Goal: Understand process/instructions: Learn how to perform a task or action

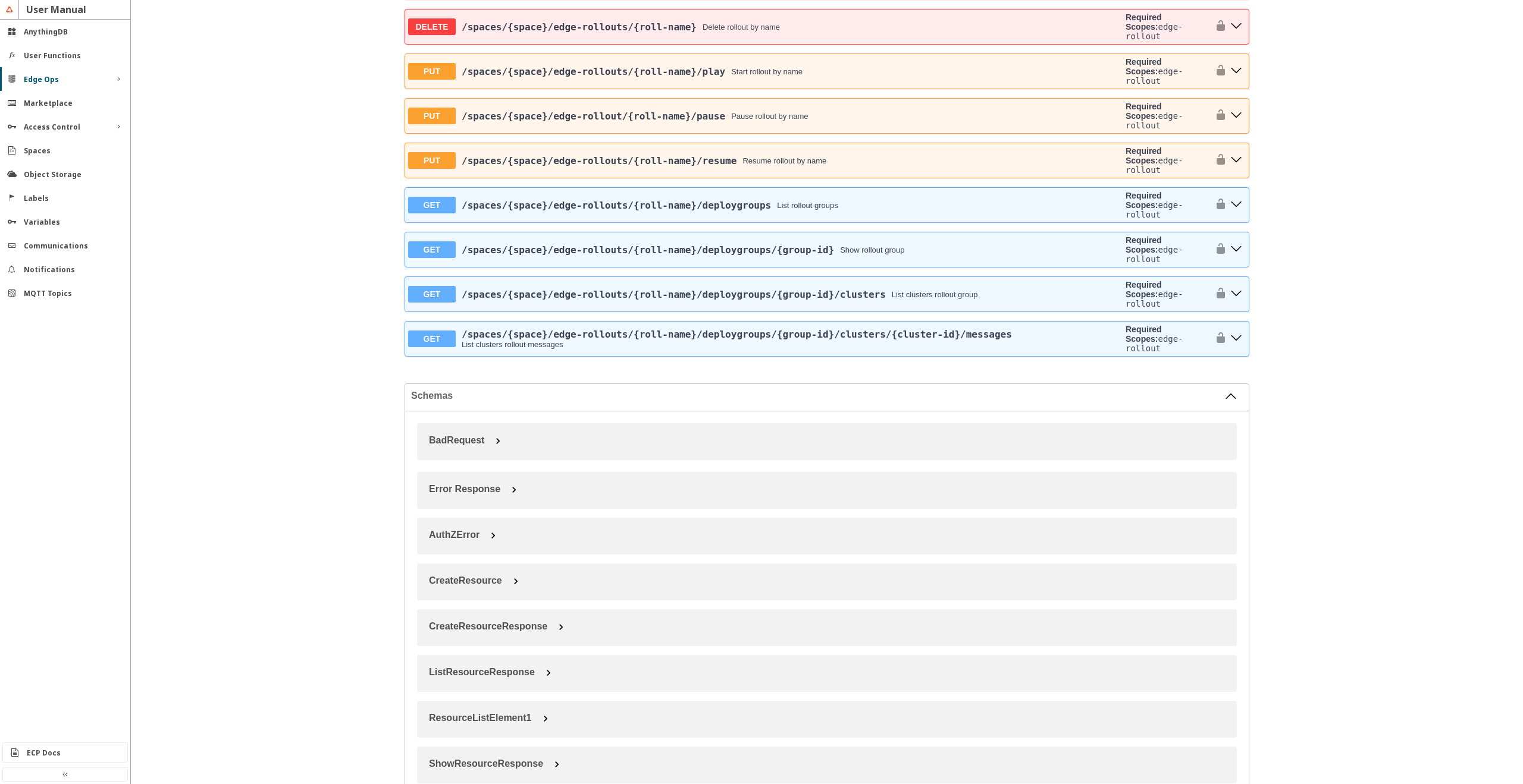
scroll to position [1927, 0]
click at [86, 86] on div "Edge Ops" at bounding box center [65, 79] width 130 height 24
click at [0, 0] on slot "Cluster Management" at bounding box center [0, 0] width 0 height 0
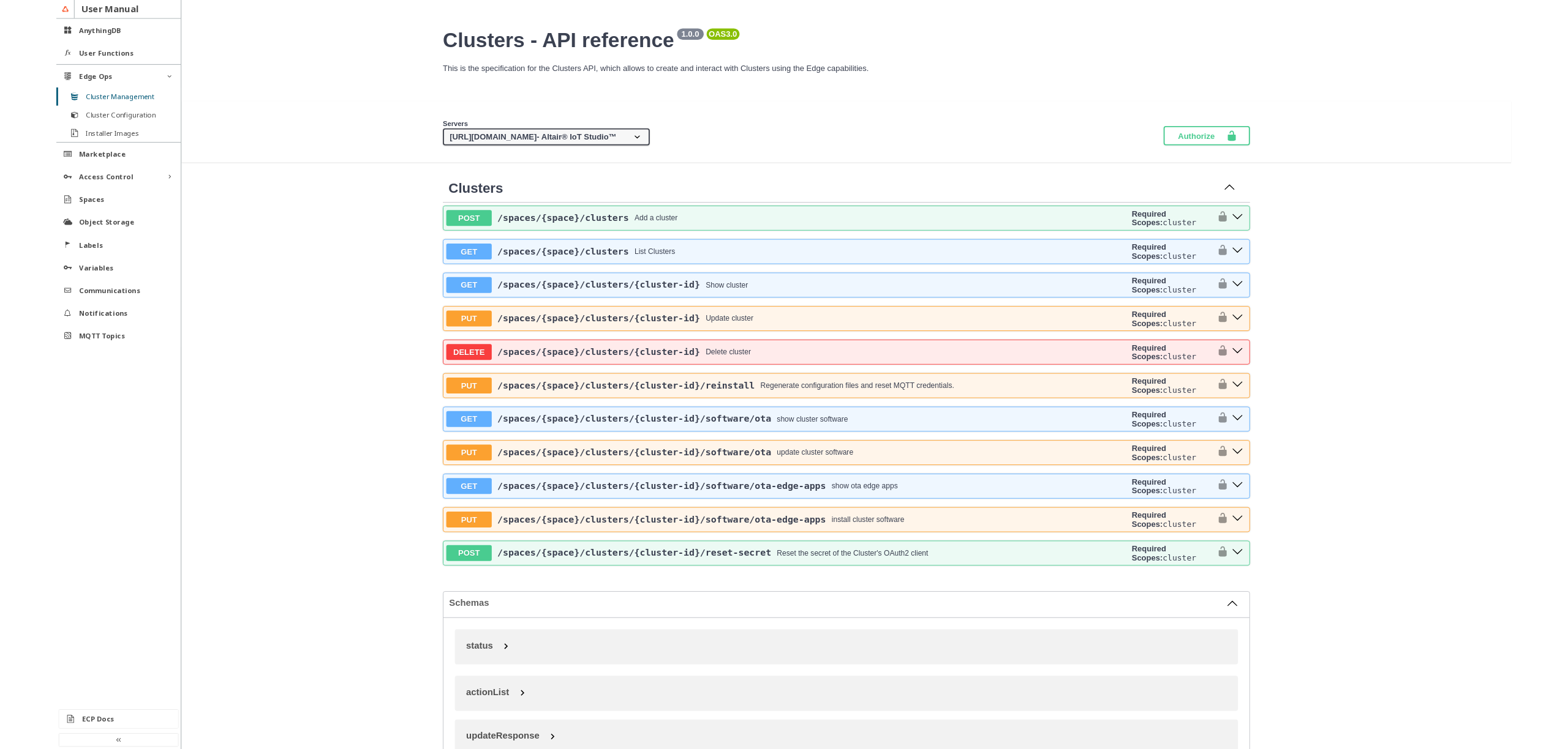
scroll to position [147, 0]
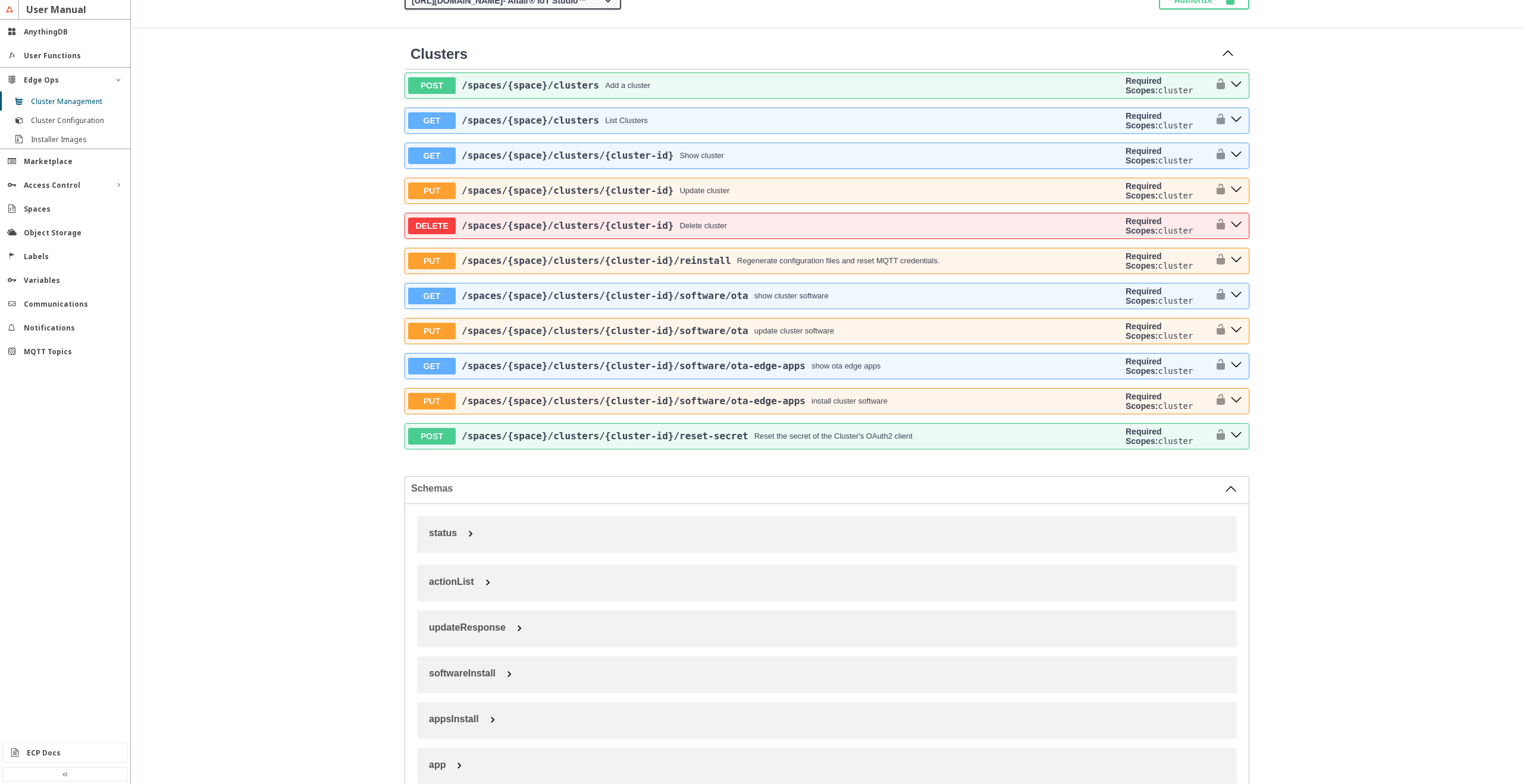
click at [66, 752] on div "ECP Docs" at bounding box center [70, 753] width 86 height 10
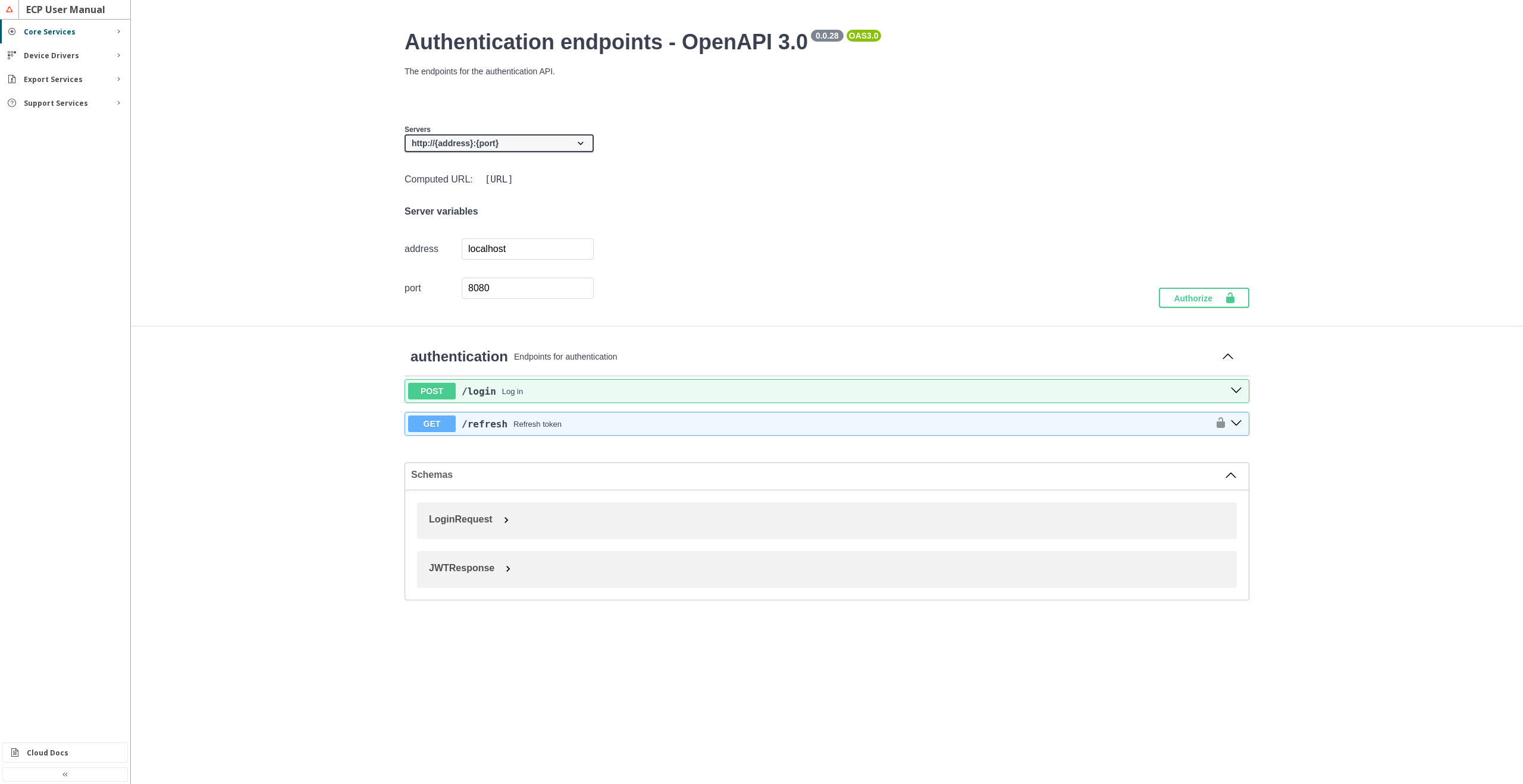
click at [80, 60] on div "Device Drivers" at bounding box center [65, 55] width 130 height 24
click at [55, 132] on div "Export Services" at bounding box center [65, 137] width 83 height 10
click at [0, 0] on slot "Support Services" at bounding box center [0, 0] width 0 height 0
click at [71, 39] on div "Core Services" at bounding box center [65, 31] width 130 height 24
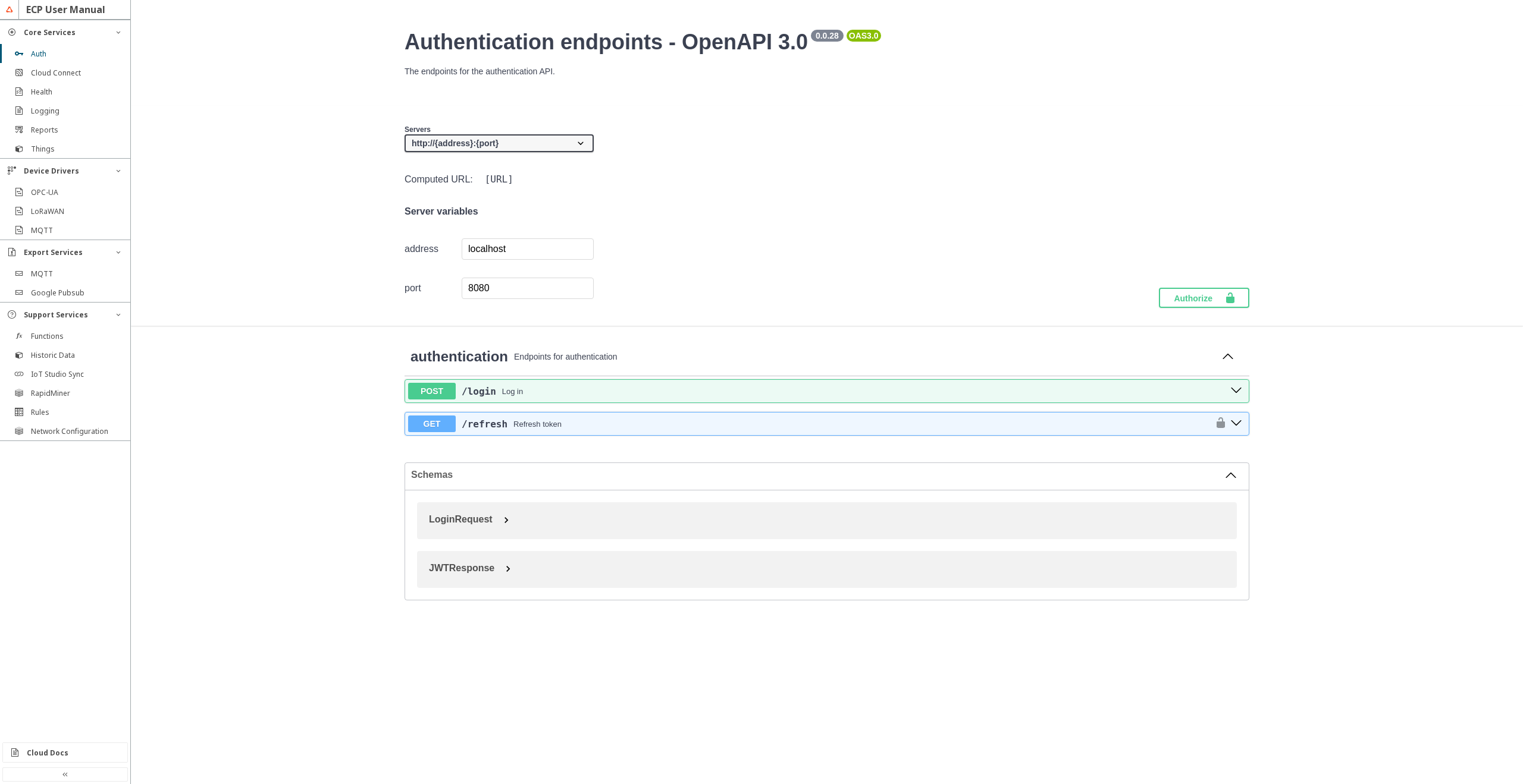
click at [0, 0] on slot "Reports" at bounding box center [0, 0] width 0 height 0
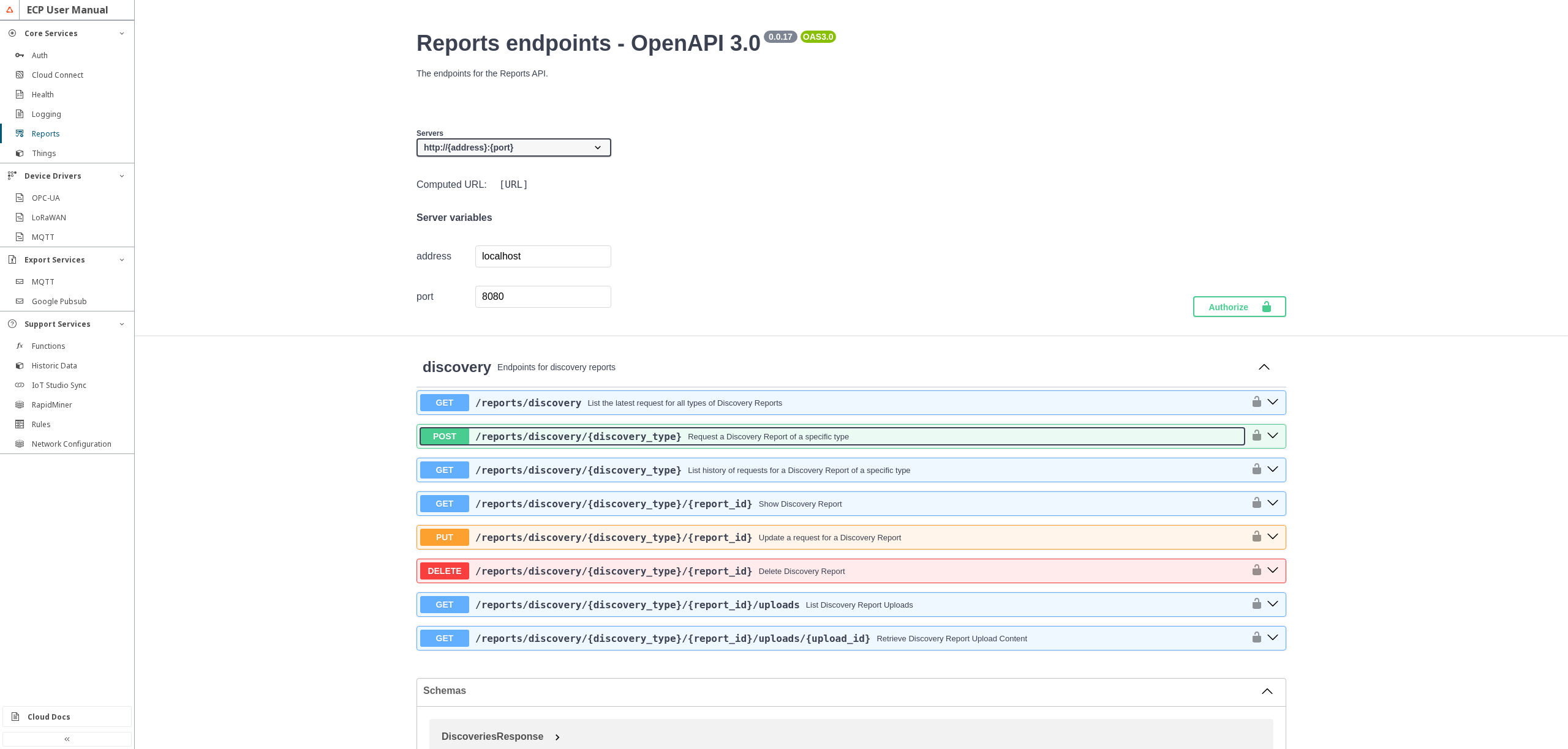
click at [708, 437] on div "Request a Discovery Report of a specific type" at bounding box center [768, 437] width 161 height 9
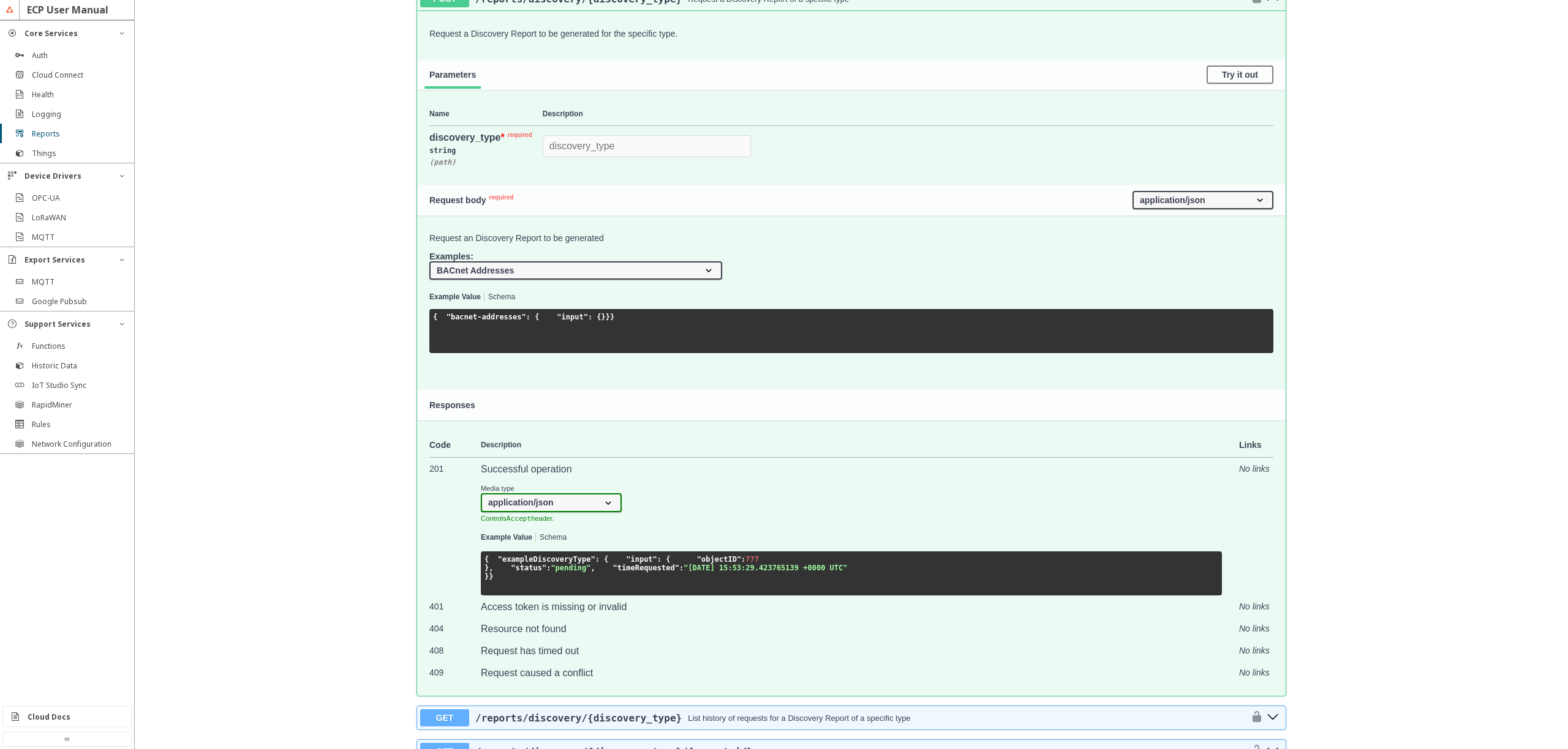
scroll to position [514, 0]
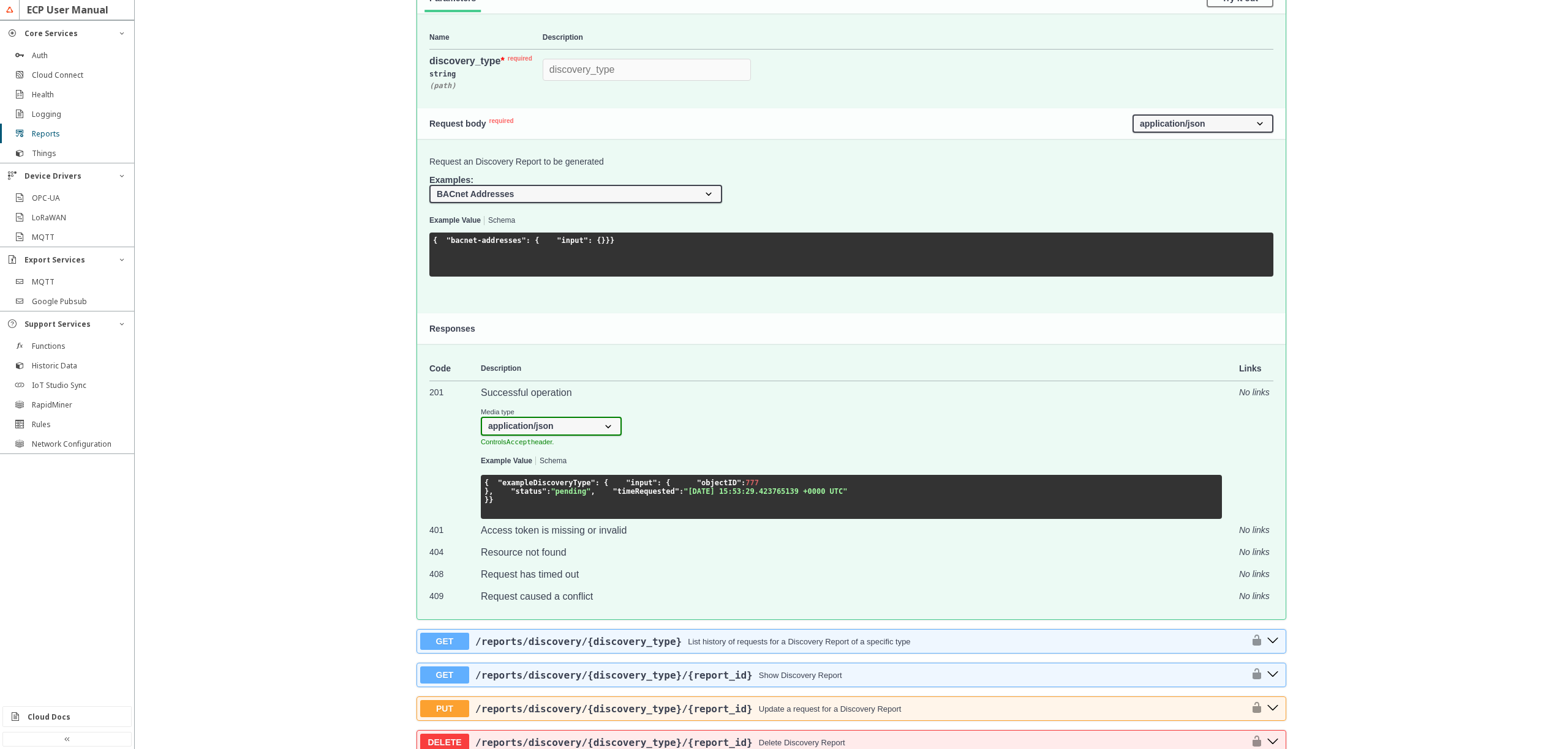
click at [574, 198] on select "BACnet Addresses BACnet Data Point Instances for Device OPC-UA Find Servers usi…" at bounding box center [576, 194] width 293 height 18
click at [429, 185] on select "BACnet Addresses BACnet Data Point Instances for Device OPC-UA Find Servers usi…" at bounding box center [576, 194] width 293 height 18
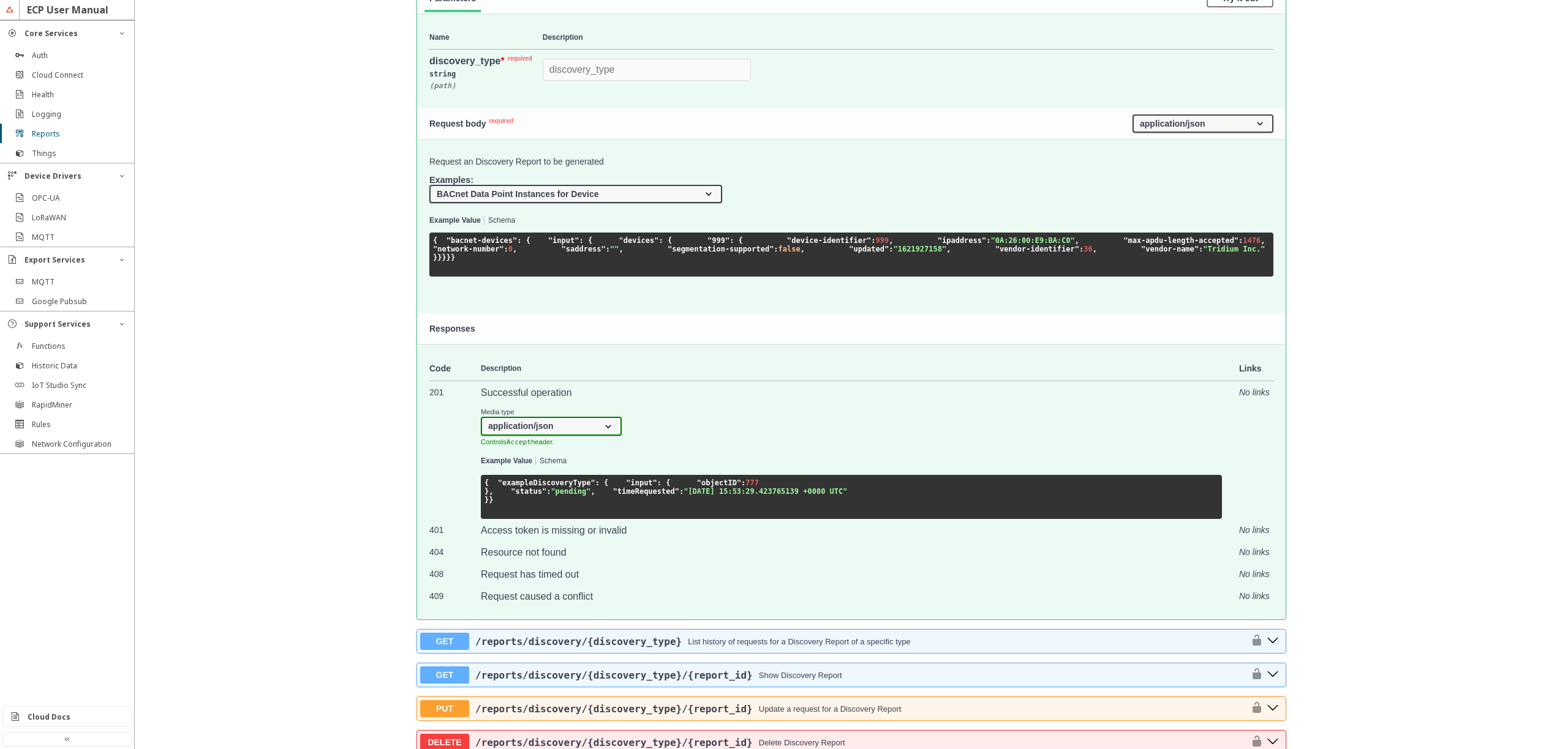
select select "bacnet_addresses"
click at [429, 185] on select "BACnet Addresses BACnet Data Point Instances for Device OPC-UA Find Servers usi…" at bounding box center [576, 194] width 293 height 18
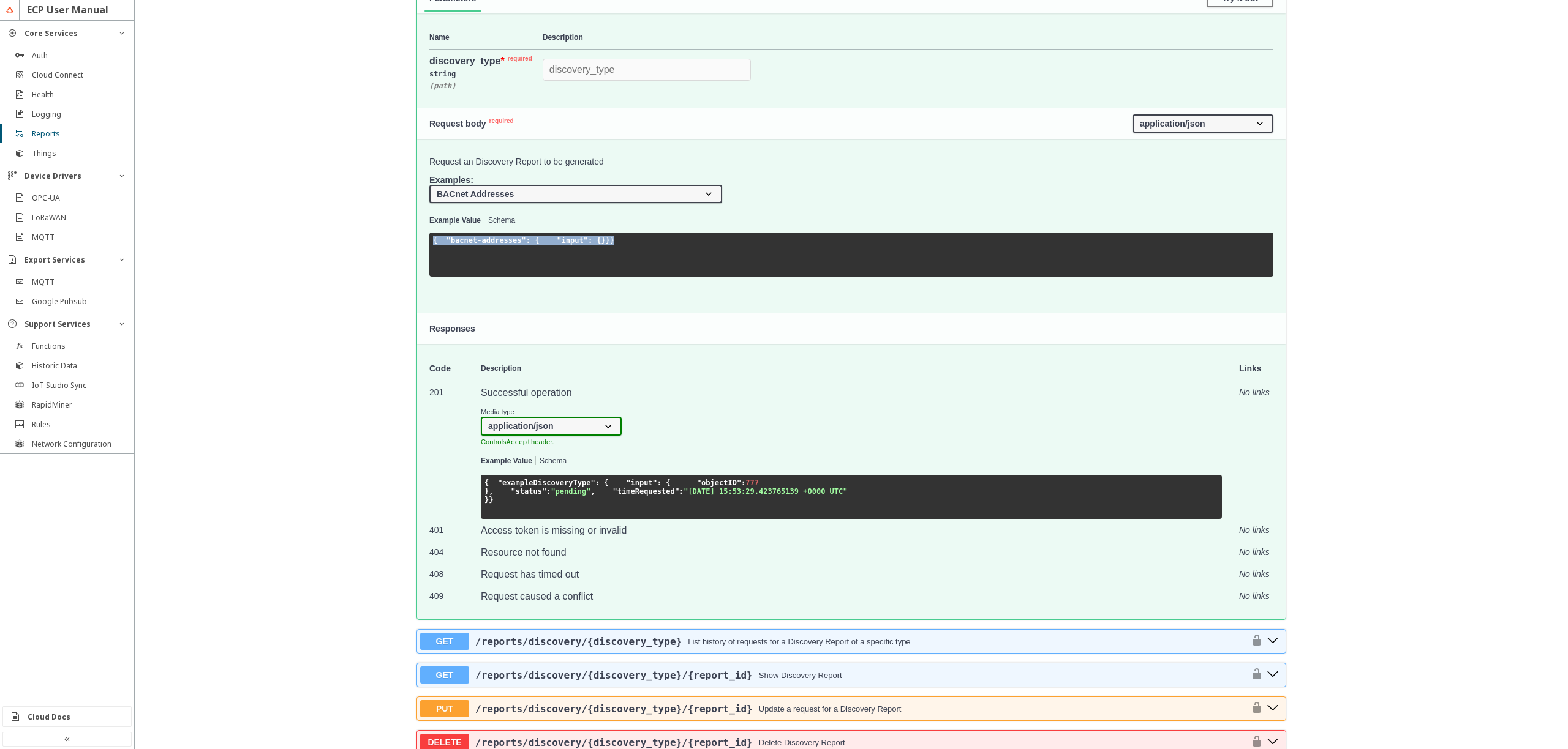
drag, startPoint x: 444, startPoint y: 276, endPoint x: 415, endPoint y: 232, distance: 52.7
click at [417, 232] on div "Request an Discovery Report to be generated Examples: BACnet Addresses BACnet D…" at bounding box center [851, 212] width 868 height 147
copy code "{ "bacnet-addresses" : { "input" : {} } }"
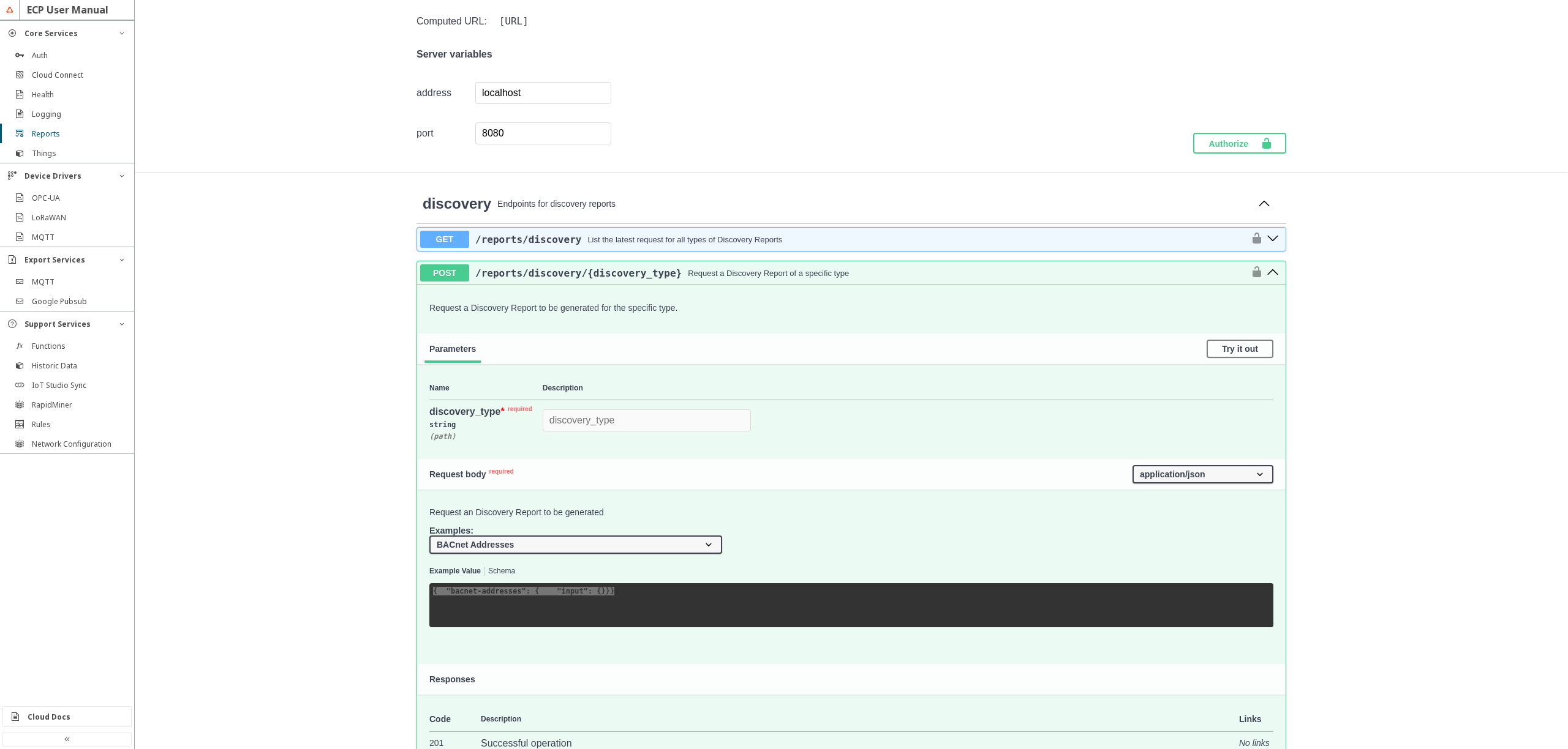
scroll to position [147, 0]
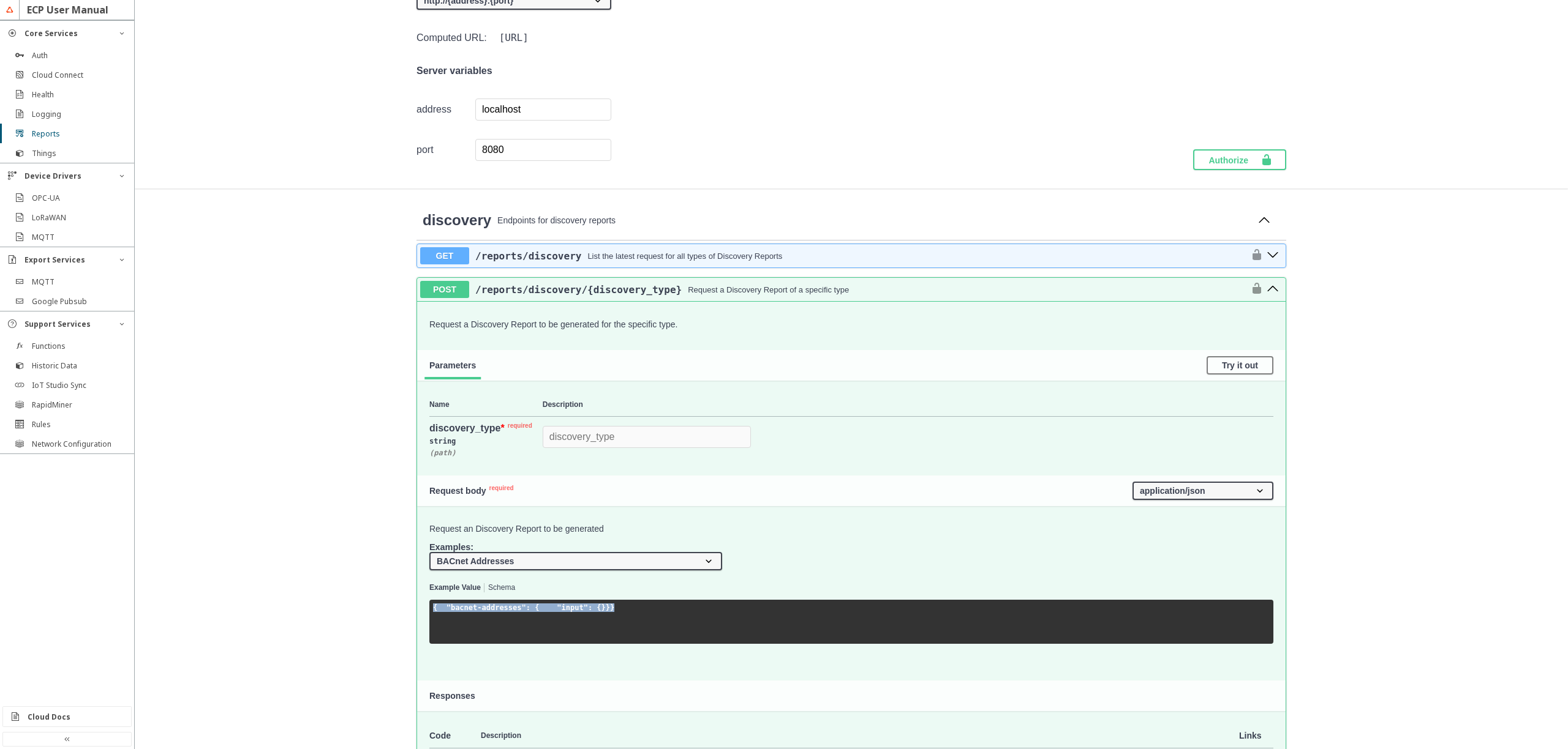
click at [647, 291] on span "/reports /discovery /{discovery_type}" at bounding box center [578, 290] width 206 height 12
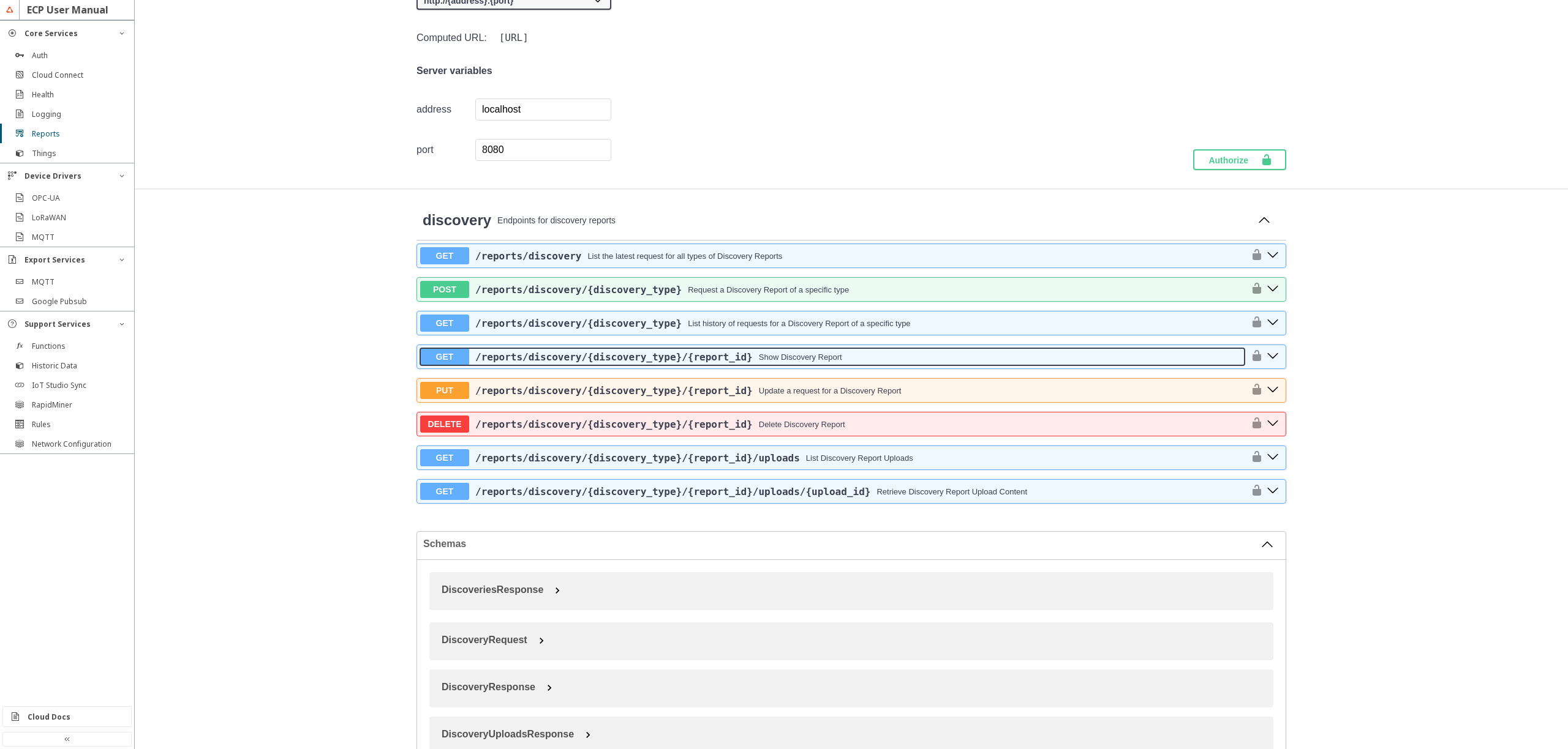
click at [777, 356] on div "Show Discovery Report" at bounding box center [801, 358] width 84 height 9
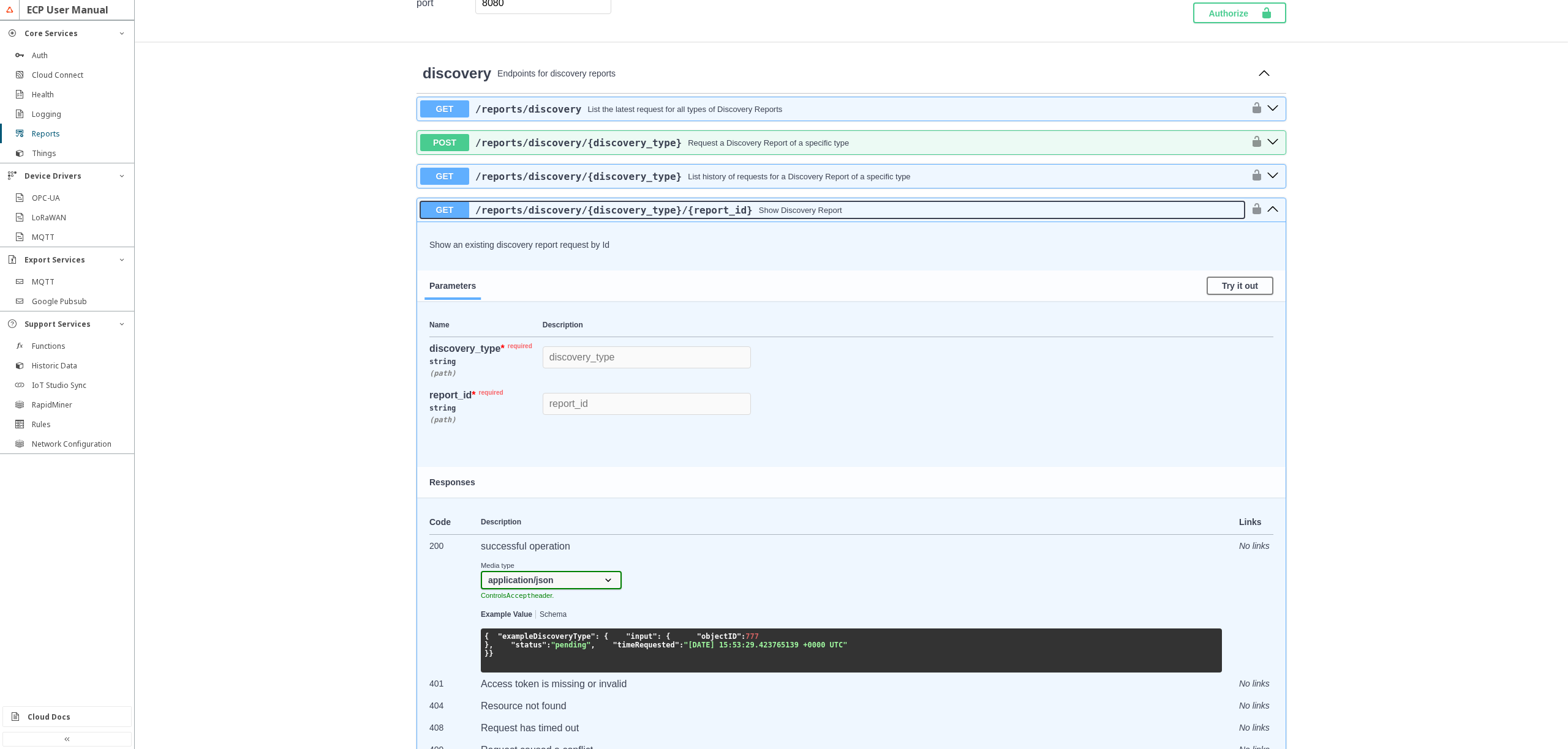
scroll to position [367, 0]
